Goal: Information Seeking & Learning: Learn about a topic

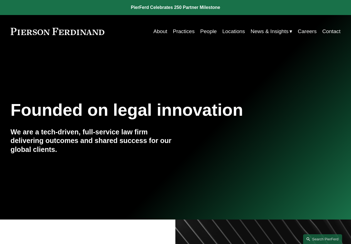
click at [208, 30] on link "People" at bounding box center [208, 31] width 16 height 11
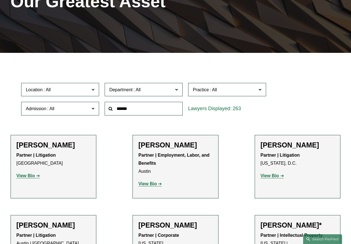
scroll to position [89, 0]
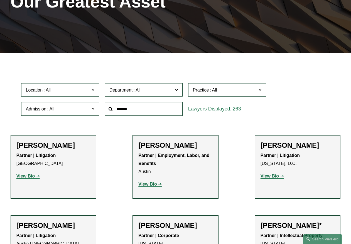
click at [228, 92] on span "Practice" at bounding box center [225, 90] width 64 height 8
click at [150, 110] on input "text" at bounding box center [144, 109] width 78 height 14
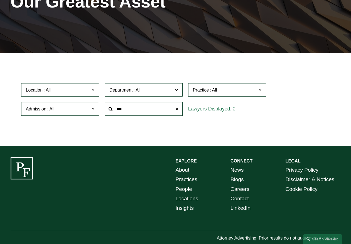
click at [85, 146] on div "EXPLORE CONNECT About Practices People Locations Insights News Blogs Careers Co…" at bounding box center [175, 204] width 351 height 116
click at [168, 118] on div "***" at bounding box center [143, 108] width 83 height 19
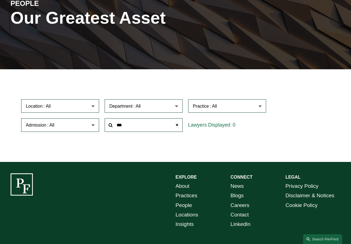
scroll to position [1086, 0]
drag, startPoint x: 131, startPoint y: 124, endPoint x: 101, endPoint y: 120, distance: 30.0
click at [101, 120] on div "Location All Atlanta Austin Bellevue Boston Charlotte Chicago Cincinnati Clevel…" at bounding box center [175, 115] width 314 height 38
click at [308, 126] on div "Location All Atlanta Austin Bellevue Boston Charlotte Chicago Cincinnati Clevel…" at bounding box center [175, 115] width 314 height 38
click at [249, 103] on span "Practice" at bounding box center [225, 106] width 64 height 8
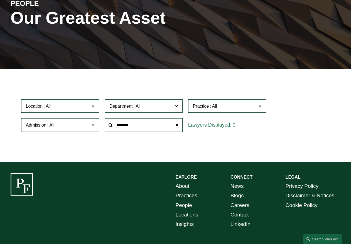
click at [148, 125] on input "*******" at bounding box center [144, 125] width 78 height 14
drag, startPoint x: 148, startPoint y: 125, endPoint x: 97, endPoint y: 123, distance: 50.9
click at [97, 123] on div "Location All Atlanta Austin Bellevue Boston Charlotte Chicago Cincinnati Clevel…" at bounding box center [175, 115] width 314 height 38
drag, startPoint x: 156, startPoint y: 127, endPoint x: 112, endPoint y: 127, distance: 44.5
click at [112, 127] on div "**********" at bounding box center [144, 125] width 78 height 14
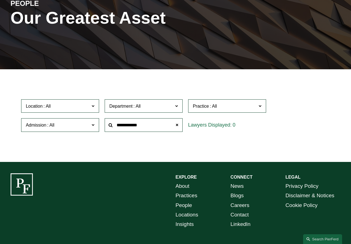
type input "**********"
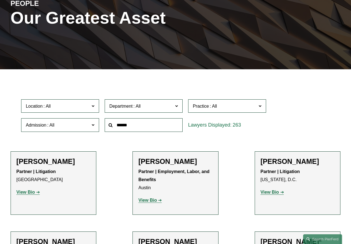
click at [169, 104] on span "Department" at bounding box center [141, 106] width 64 height 8
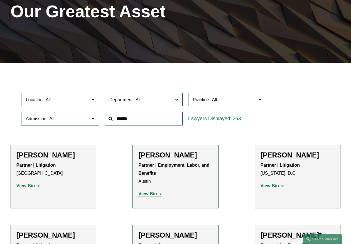
scroll to position [79, 0]
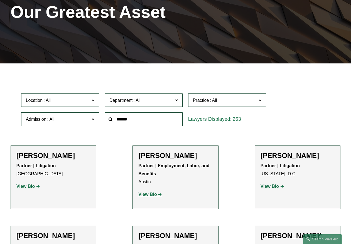
click at [257, 99] on label "Practice" at bounding box center [227, 100] width 78 height 14
click at [178, 99] on label "Department" at bounding box center [144, 100] width 78 height 14
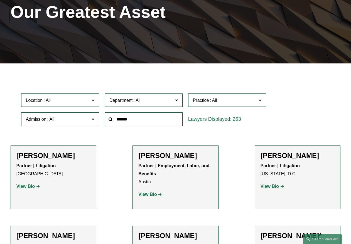
click at [0, 0] on link "Hospitality" at bounding box center [0, 0] width 0 height 0
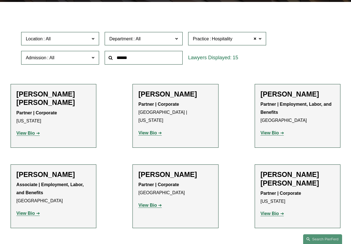
scroll to position [141, 0]
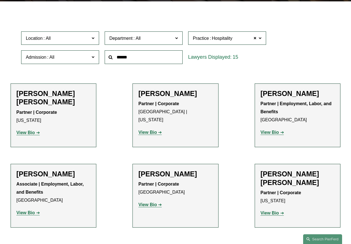
click at [151, 130] on strong "View Bio" at bounding box center [147, 132] width 18 height 5
click at [231, 38] on span "Hospitality" at bounding box center [222, 38] width 21 height 7
click at [0, 0] on link "Healthcare" at bounding box center [0, 0] width 0 height 0
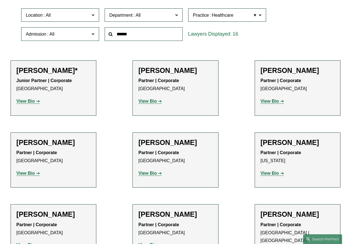
scroll to position [175, 0]
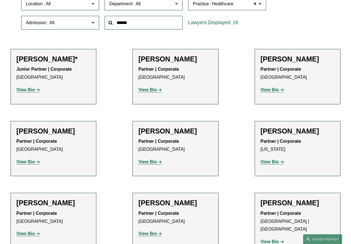
click at [34, 161] on link "View Bio" at bounding box center [27, 161] width 23 height 5
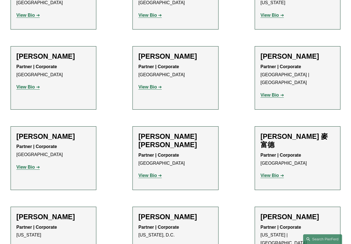
scroll to position [344, 0]
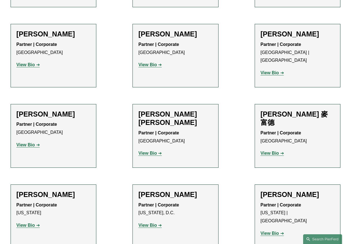
click at [270, 70] on strong "View Bio" at bounding box center [269, 72] width 18 height 5
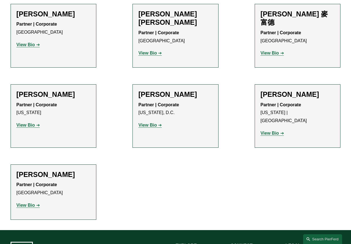
scroll to position [458, 0]
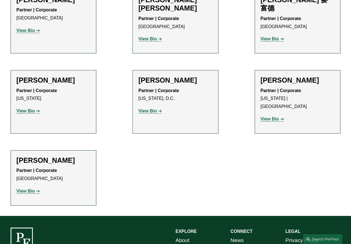
click at [271, 117] on strong "View Bio" at bounding box center [269, 119] width 18 height 5
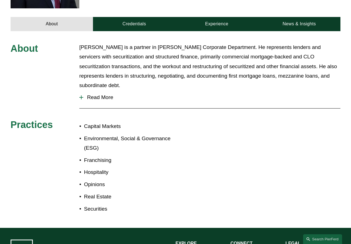
scroll to position [214, 0]
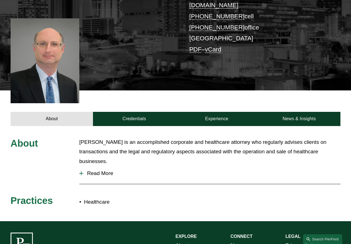
scroll to position [127, 0]
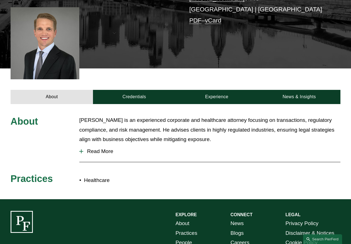
scroll to position [128, 0]
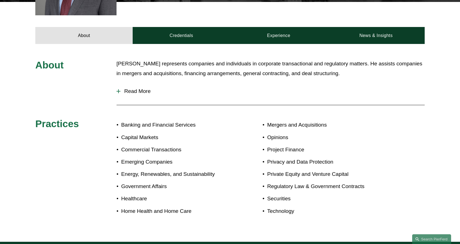
scroll to position [241, 0]
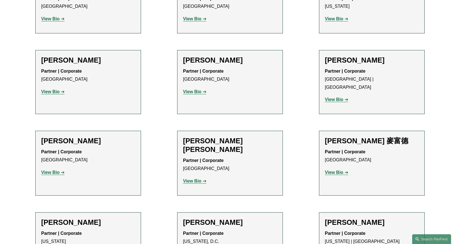
scroll to position [341, 0]
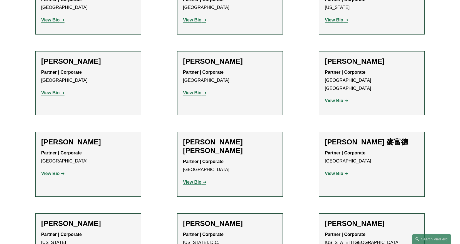
click at [55, 171] on strong "View Bio" at bounding box center [50, 173] width 18 height 5
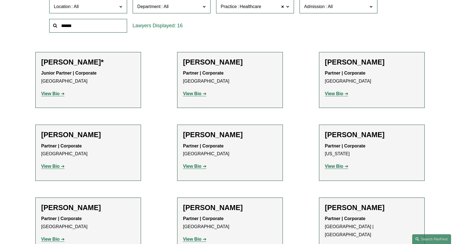
scroll to position [183, 0]
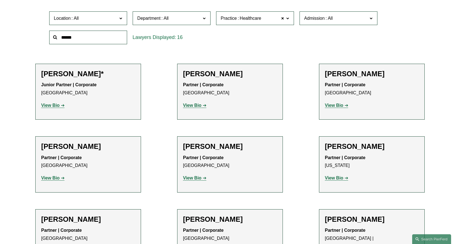
click at [59, 106] on link "View Bio" at bounding box center [52, 105] width 23 height 5
click at [195, 105] on strong "View Bio" at bounding box center [192, 105] width 18 height 5
click at [342, 104] on strong "View Bio" at bounding box center [334, 105] width 18 height 5
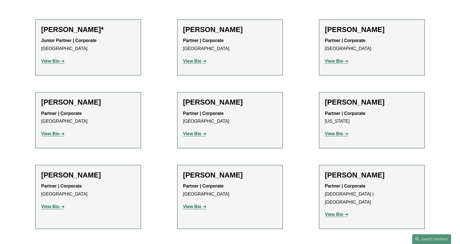
scroll to position [227, 0]
click at [53, 134] on strong "View Bio" at bounding box center [50, 133] width 18 height 5
click at [199, 134] on strong "View Bio" at bounding box center [192, 133] width 18 height 5
click at [199, 208] on strong "View Bio" at bounding box center [192, 206] width 18 height 5
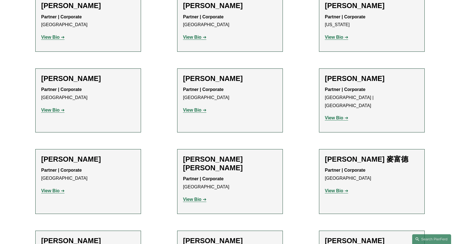
scroll to position [323, 0]
click at [57, 189] on strong "View Bio" at bounding box center [50, 191] width 18 height 5
click at [196, 197] on strong "View Bio" at bounding box center [192, 199] width 18 height 5
click at [343, 189] on link "View Bio" at bounding box center [336, 191] width 23 height 5
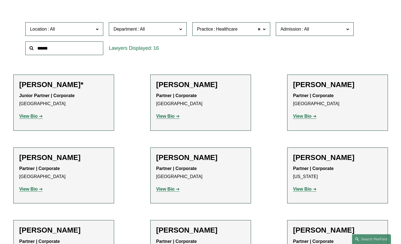
scroll to position [165, 0]
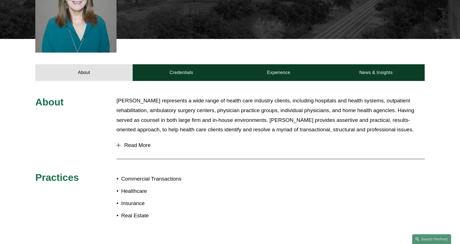
scroll to position [191, 0]
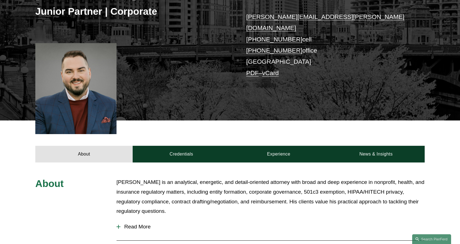
scroll to position [108, 0]
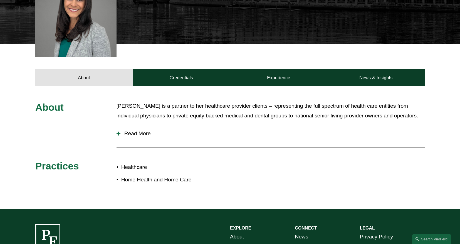
scroll to position [177, 0]
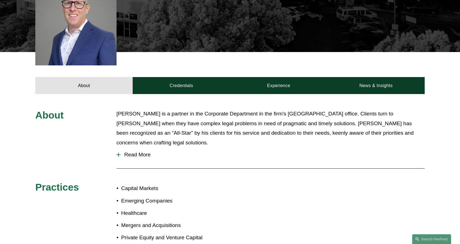
scroll to position [226, 0]
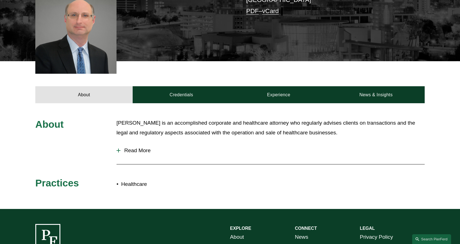
scroll to position [161, 0]
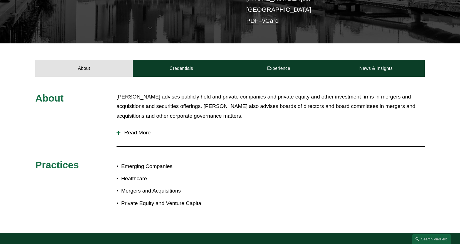
scroll to position [152, 0]
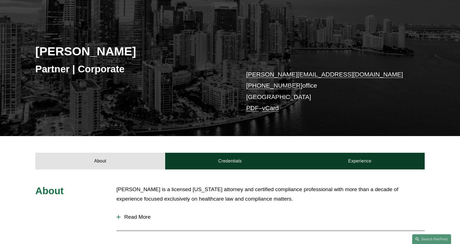
scroll to position [51, 0]
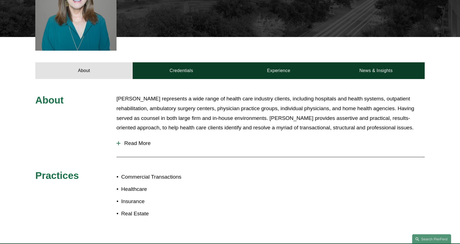
scroll to position [194, 0]
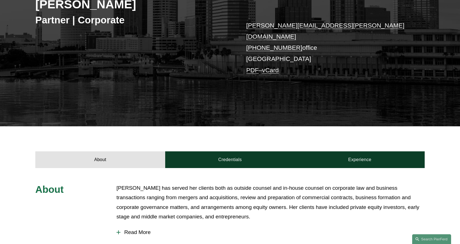
scroll to position [113, 0]
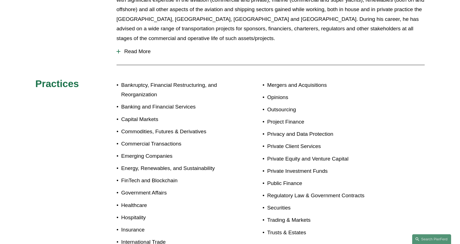
scroll to position [268, 0]
